Goal: Transaction & Acquisition: Subscribe to service/newsletter

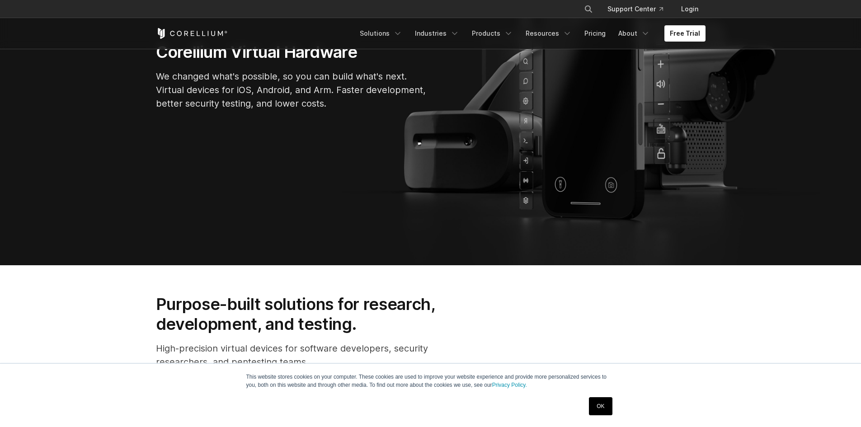
click at [599, 414] on link "OK" at bounding box center [600, 406] width 23 height 18
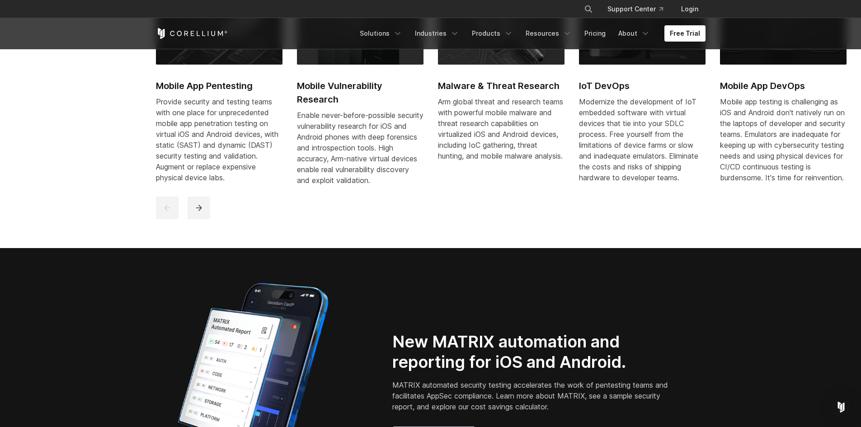
scroll to position [573, 0]
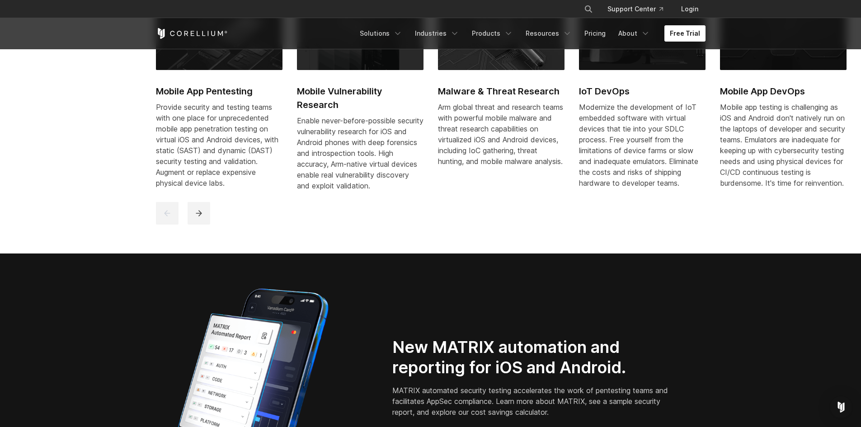
click at [677, 28] on link "Free Trial" at bounding box center [685, 33] width 41 height 16
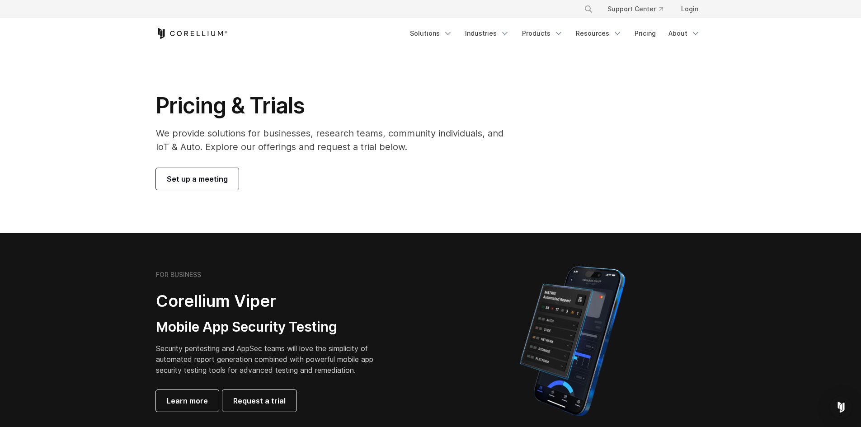
click at [171, 178] on span "Set up a meeting" at bounding box center [197, 179] width 61 height 11
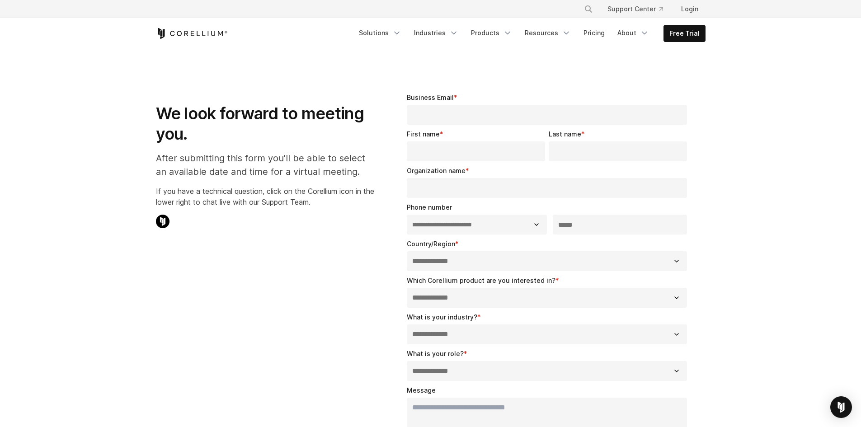
select select "**"
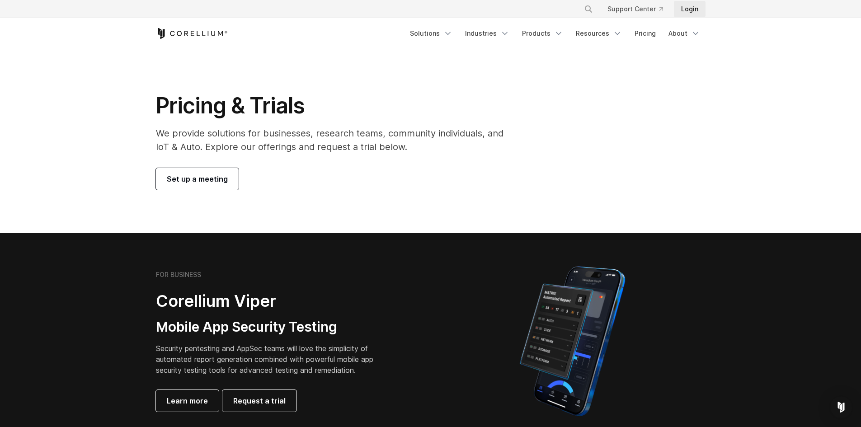
click at [690, 9] on link "Login" at bounding box center [690, 9] width 32 height 16
